Goal: Find specific fact: Find specific fact

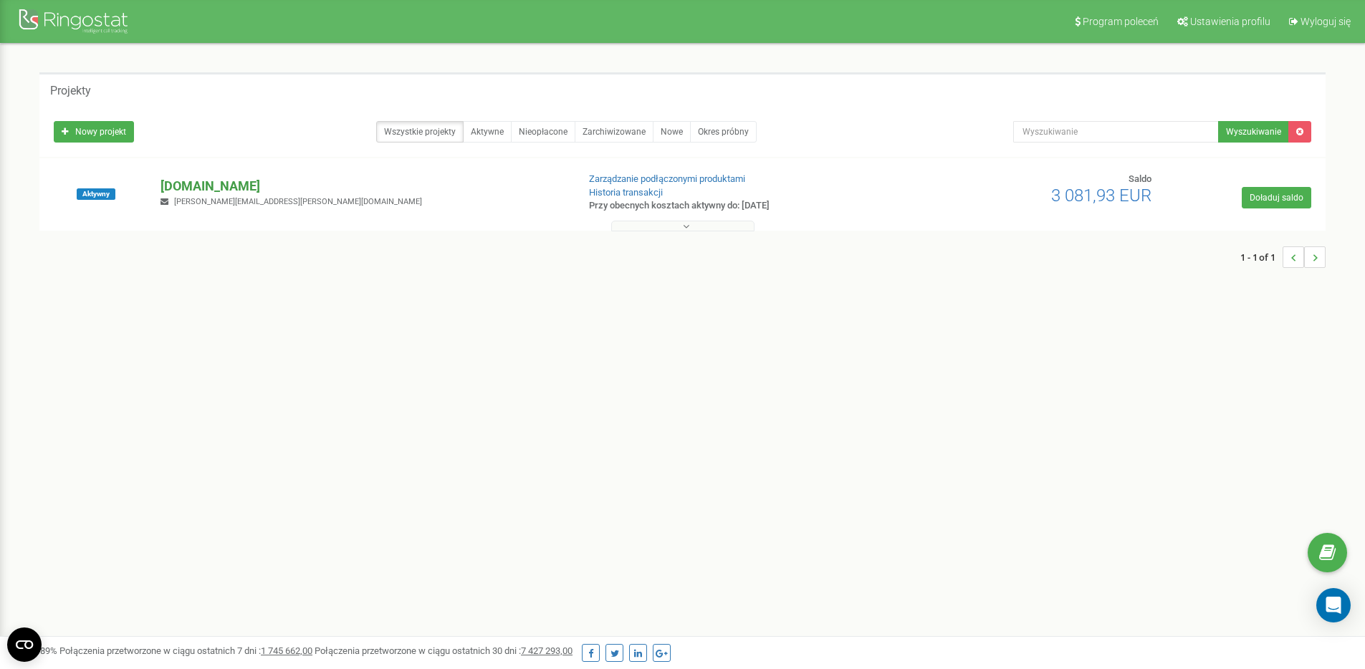
click at [203, 178] on p "[DOMAIN_NAME]" at bounding box center [362, 186] width 405 height 19
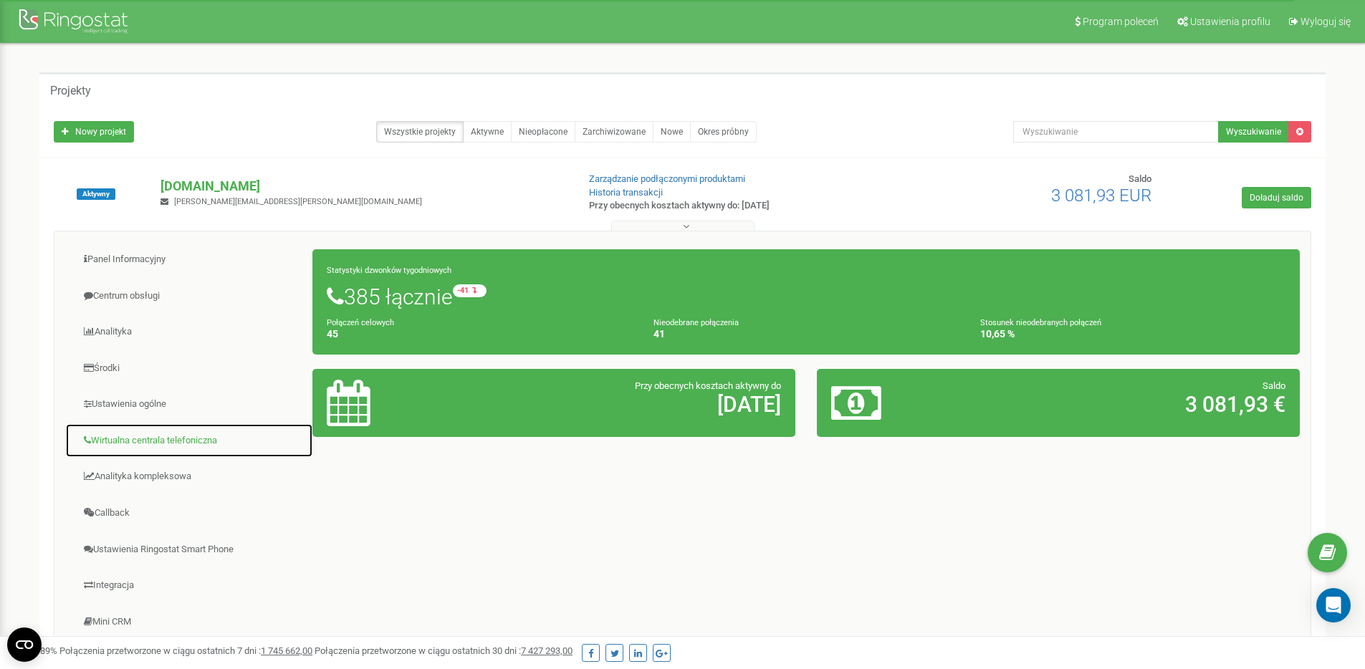
click at [175, 448] on link "Wirtualna centrala telefoniczna" at bounding box center [189, 440] width 248 height 35
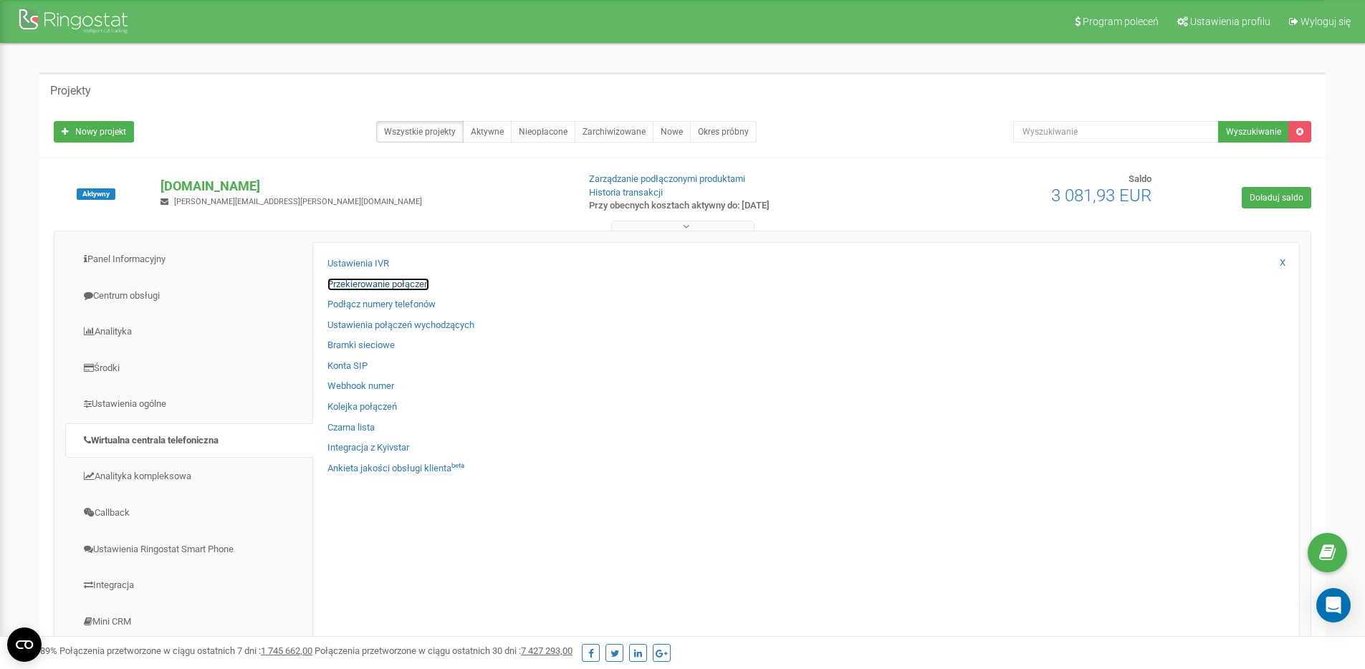
click at [409, 290] on link "Przekierowanie połączeń" at bounding box center [378, 285] width 102 height 14
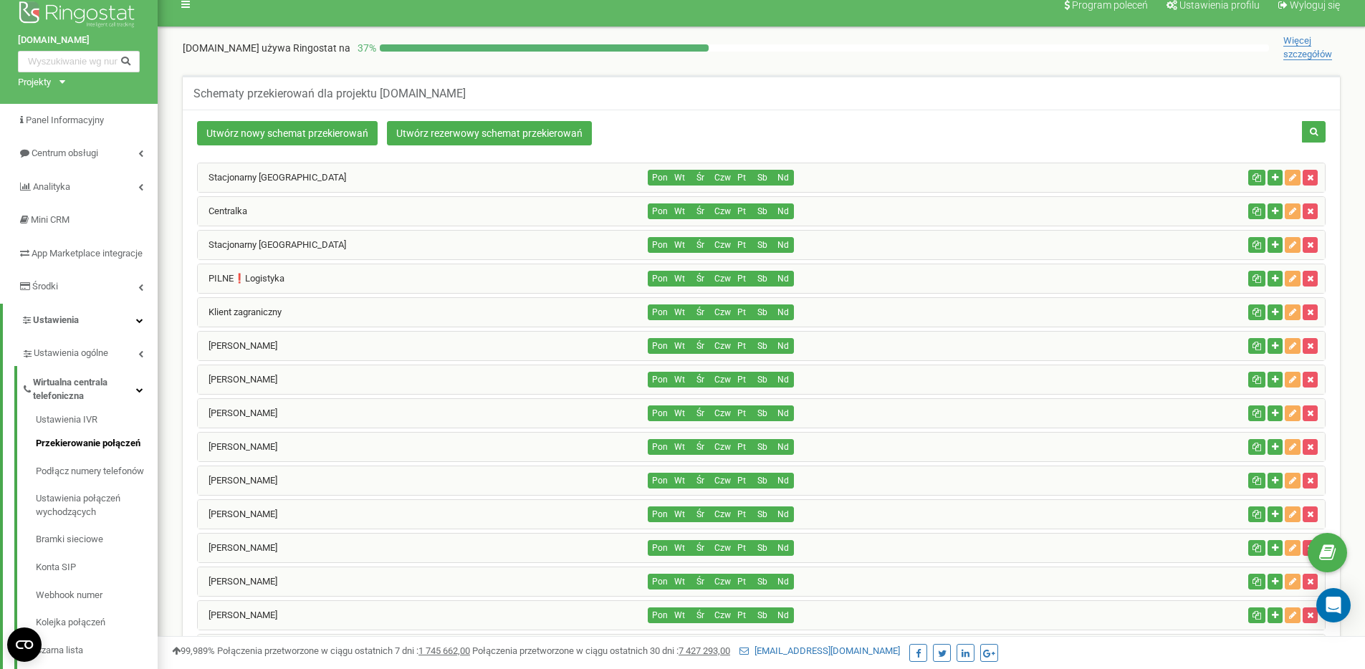
scroll to position [126, 0]
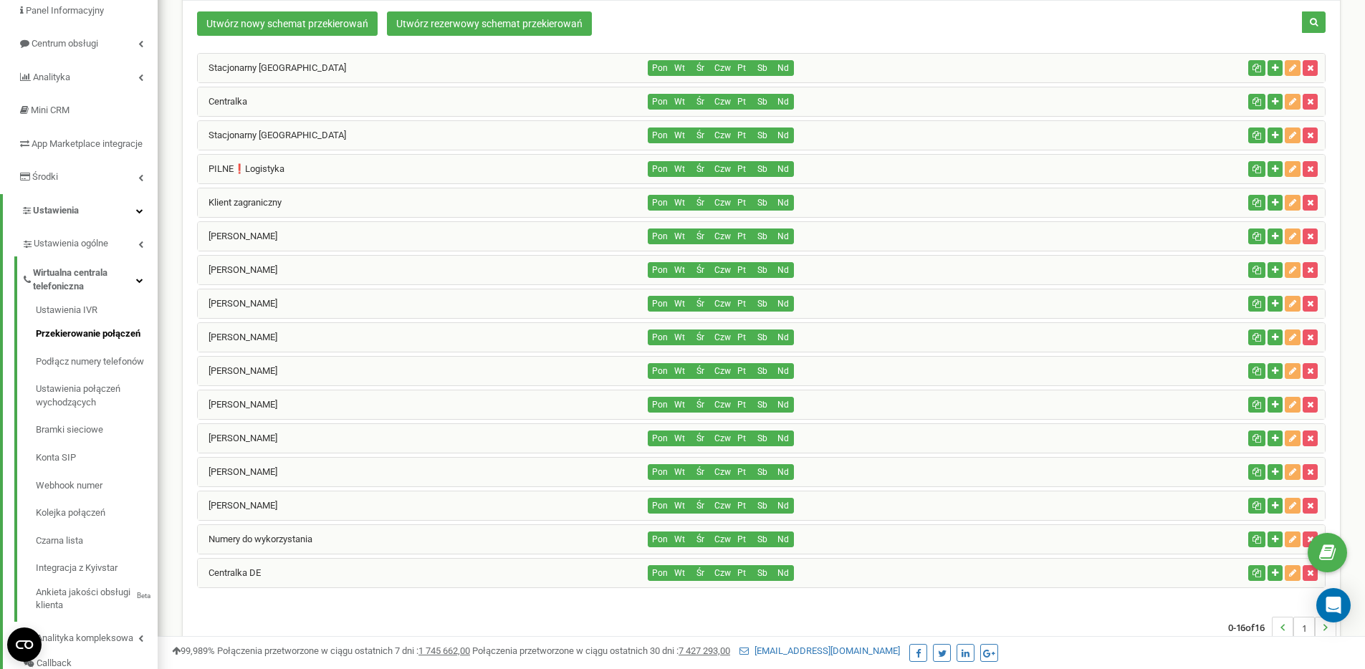
click at [323, 567] on div "Centralka DE" at bounding box center [423, 573] width 451 height 29
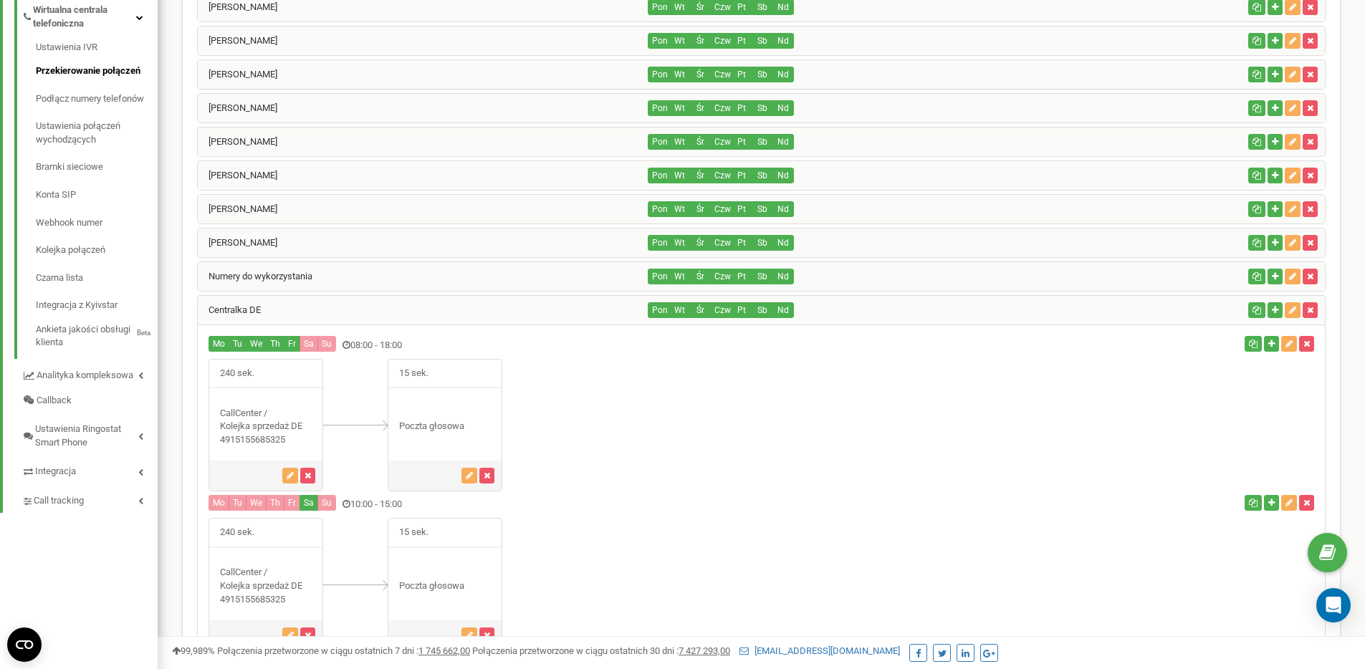
scroll to position [415, 0]
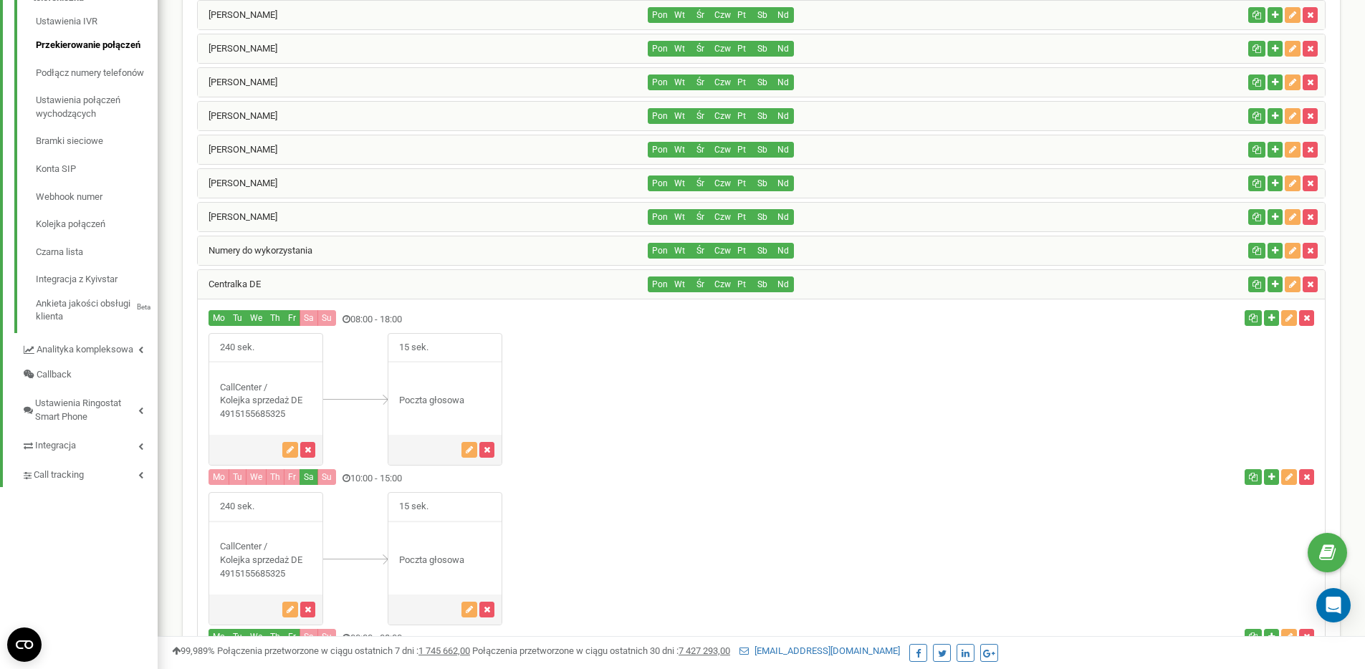
click at [264, 569] on div "CallCenter / Kolejka sprzedaż DE" at bounding box center [265, 560] width 113 height 40
copy div "4915155685325"
